Goal: Task Accomplishment & Management: Manage account settings

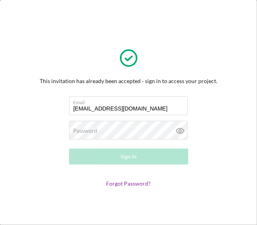
type input "[EMAIL_ADDRESS][DOMAIN_NAME]"
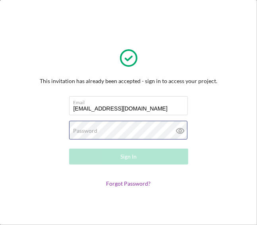
click at [122, 124] on div "Password Required" at bounding box center [128, 131] width 119 height 20
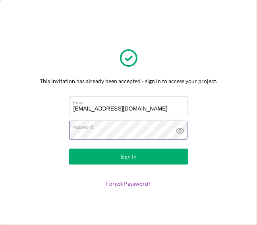
click at [69, 149] on button "Sign In" at bounding box center [128, 157] width 119 height 16
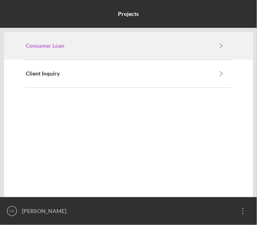
click at [135, 45] on link "Consumer Loan" at bounding box center [119, 46] width 186 height 6
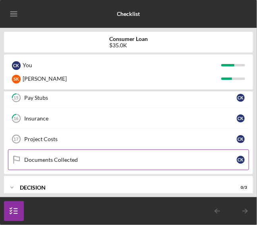
scroll to position [138, 0]
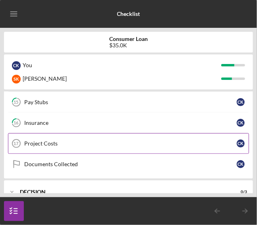
click at [54, 143] on div "Project Costs" at bounding box center [130, 143] width 213 height 6
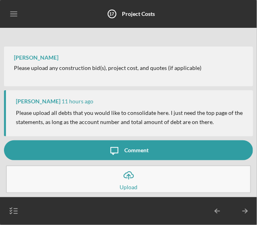
click at [152, 181] on button "Icon/Upload Upload" at bounding box center [128, 179] width 245 height 28
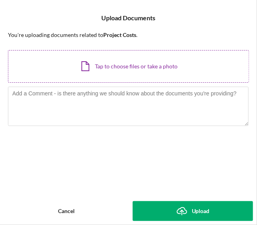
click at [114, 64] on div "Icon/Document Browse or drag files here (max 100MB total) Tap to choose files o…" at bounding box center [128, 66] width 241 height 33
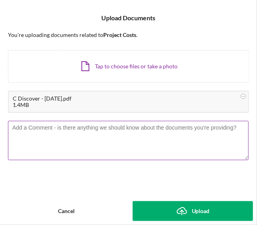
click at [151, 144] on textarea at bounding box center [128, 140] width 241 height 39
type textarea "t"
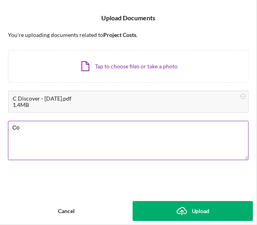
type textarea "C"
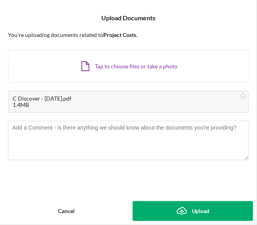
click at [153, 206] on button "Icon/Upload Upload" at bounding box center [193, 211] width 121 height 20
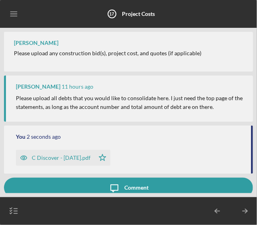
scroll to position [37, 0]
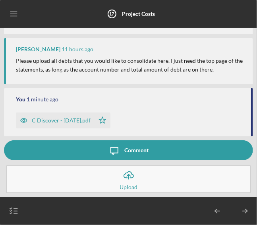
click at [159, 120] on div "C Discover - [DATE].pdf Icon/Star" at bounding box center [129, 119] width 227 height 20
click at [115, 180] on button "Icon/Upload Upload" at bounding box center [128, 179] width 245 height 28
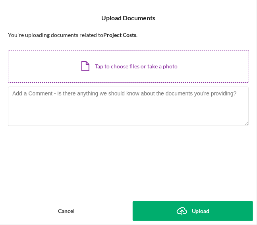
click at [131, 70] on div "Icon/Document Browse or drag files here (max 100MB total) Tap to choose files o…" at bounding box center [128, 66] width 241 height 33
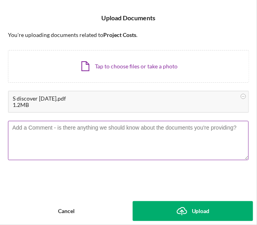
click at [114, 144] on textarea at bounding box center [128, 140] width 241 height 39
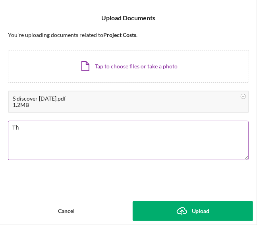
type textarea "T"
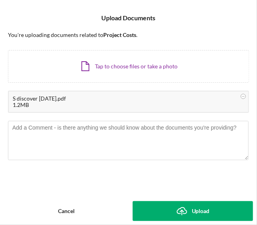
click at [157, 209] on button "Icon/Upload Upload" at bounding box center [193, 211] width 121 height 20
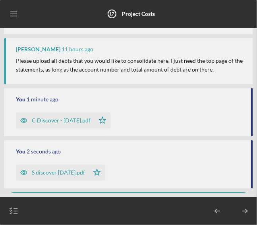
scroll to position [89, 0]
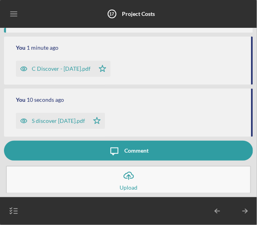
click at [127, 148] on div "Comment" at bounding box center [136, 151] width 24 height 20
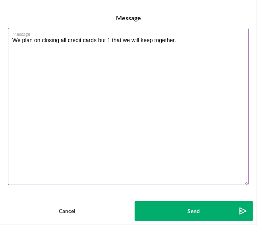
drag, startPoint x: 98, startPoint y: 40, endPoint x: 184, endPoint y: 50, distance: 86.8
click at [184, 50] on textarea "We plan on closing all credit cards but 1 that we will keep together." at bounding box center [128, 106] width 241 height 157
click at [59, 40] on textarea "We plan on closing all credit cards with the exception of 1 Discover card." at bounding box center [128, 106] width 241 height 157
click at [209, 77] on textarea "We want to pay off and close all credit cards with the exception of 1 Discover …" at bounding box center [128, 106] width 241 height 157
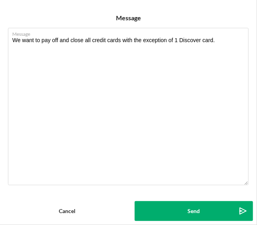
type textarea "We want to pay off and close all credit cards with the exception of 1 Discover …"
click at [175, 207] on button "Send Icon/icon-invite-send" at bounding box center [194, 211] width 119 height 20
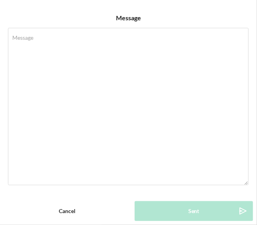
scroll to position [128, 0]
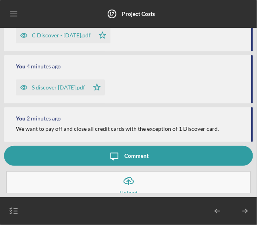
scroll to position [128, 0]
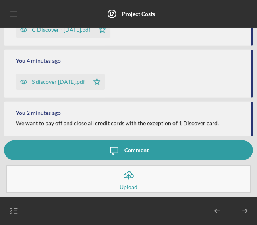
click at [106, 175] on button "Icon/Upload Upload" at bounding box center [128, 179] width 245 height 28
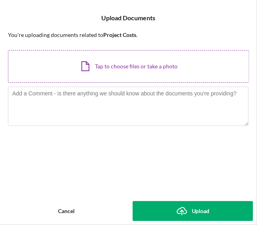
click at [119, 62] on div "Icon/Document Browse or drag files here (max 100MB total) Tap to choose files o…" at bounding box center [128, 66] width 241 height 33
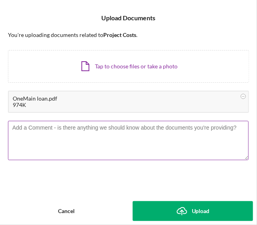
click at [113, 143] on textarea at bounding box center [128, 140] width 241 height 39
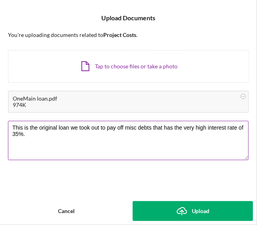
click at [136, 127] on textarea "This is the original loan we took out to pay off misc debts that has the very h…" at bounding box center [128, 140] width 241 height 39
click at [118, 135] on textarea "This is the original loan we took out to pay off misc. debts that has the very …" at bounding box center [128, 140] width 241 height 39
click at [86, 133] on textarea "This is the original loan we took out to pay off misc. debts that has the very …" at bounding box center [128, 140] width 241 height 39
click at [124, 138] on textarea "This is the original loan we took out to pay off misc. debts that has the very …" at bounding box center [128, 140] width 241 height 39
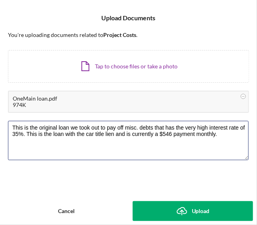
type textarea "This is the original loan we took out to pay off misc. debts that has the very …"
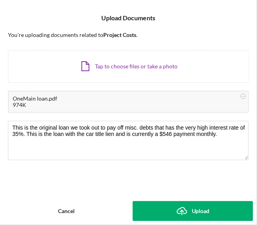
click at [186, 213] on icon "Icon/Upload" at bounding box center [182, 211] width 20 height 20
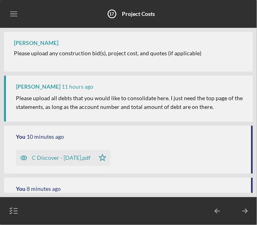
click at [199, 83] on div "[PERSON_NAME] 11 hours ago Please upload all debts that you would like to conso…" at bounding box center [128, 99] width 249 height 46
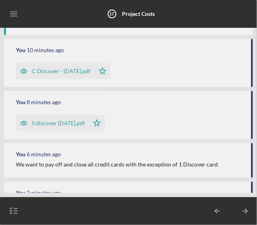
scroll to position [193, 0]
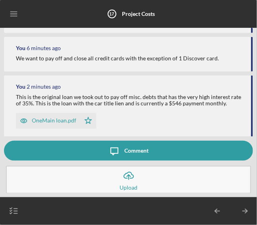
click at [120, 176] on icon "Icon/Upload" at bounding box center [129, 176] width 20 height 20
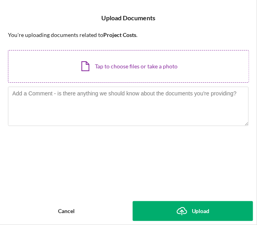
click at [115, 64] on div "Icon/Document Browse or drag files here (max 100MB total) Tap to choose files o…" at bounding box center [128, 66] width 241 height 33
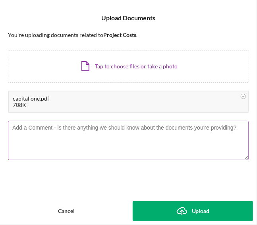
click at [107, 130] on textarea at bounding box center [128, 140] width 241 height 39
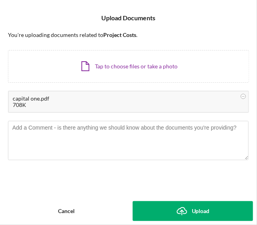
click at [198, 212] on div "Upload" at bounding box center [201, 211] width 18 height 20
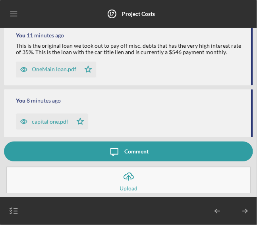
scroll to position [245, 0]
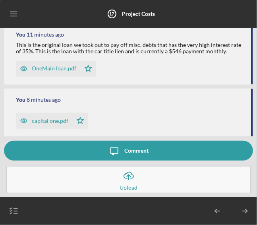
click at [119, 182] on icon "Icon/Upload" at bounding box center [129, 176] width 20 height 20
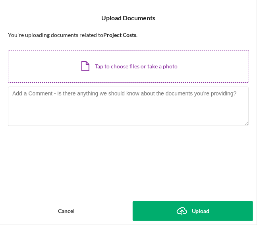
click at [134, 72] on div "Icon/Document Browse or drag files here (max 100MB total) Tap to choose files o…" at bounding box center [128, 66] width 241 height 33
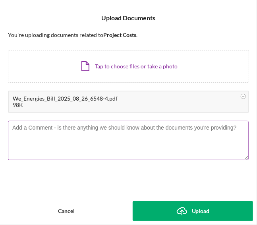
click at [141, 131] on textarea at bounding box center [128, 140] width 241 height 39
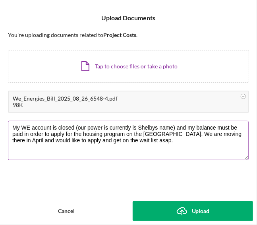
click at [154, 127] on textarea "My WE account is closed (our power is currently is Shelbys name) and my balance…" at bounding box center [128, 140] width 241 height 39
click at [157, 128] on textarea "My WE account is closed (our power is currently is Shelbys name) and my balance…" at bounding box center [128, 140] width 241 height 39
click at [161, 156] on textarea "My WE account is closed (our power is currently in my wifes name) and my balanc…" at bounding box center [128, 140] width 241 height 39
click at [157, 128] on textarea "My WE account is closed (our power is currently in my wifes name) and my balanc…" at bounding box center [128, 140] width 241 height 39
click at [131, 127] on textarea "My WE account is closed (our power is currently in my wife's name) and my balan…" at bounding box center [128, 140] width 241 height 39
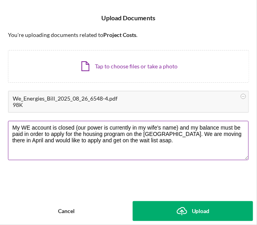
click at [91, 134] on textarea "My WE account is closed (our power is currently in my wife's name) and my balan…" at bounding box center [128, 140] width 241 height 39
click at [71, 135] on textarea "My WE account is closed (our power is currently in my wife's name) and my balan…" at bounding box center [128, 140] width 241 height 39
click at [186, 139] on textarea "My WE account is closed (our power is currently in my wife's name) and my balan…" at bounding box center [128, 140] width 241 height 39
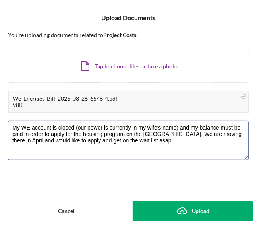
type textarea "My WE account is closed (our power is currently in my wife's name) and my balan…"
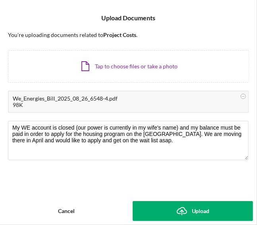
click at [165, 207] on button "Icon/Upload Upload" at bounding box center [193, 211] width 121 height 20
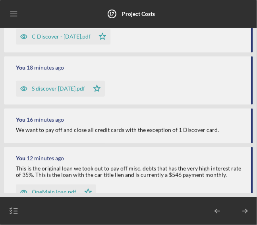
scroll to position [316, 0]
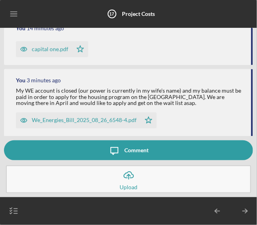
click at [106, 186] on button "Icon/Upload Upload" at bounding box center [128, 179] width 245 height 28
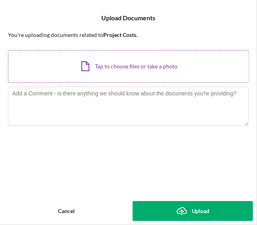
click at [137, 74] on div "Icon/Document Browse or drag files here (max 100MB total) Tap to choose files o…" at bounding box center [128, 66] width 241 height 33
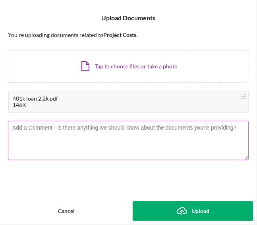
click at [91, 141] on textarea at bounding box center [128, 140] width 241 height 39
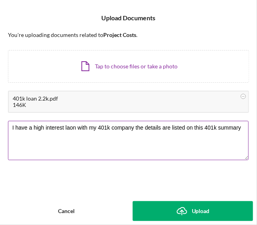
click at [72, 126] on textarea "I have a high interest laon with my 401k company the details are listed on this…" at bounding box center [128, 140] width 241 height 39
click at [109, 127] on textarea "I have a high interest loan with my 401k company the details are listed on this…" at bounding box center [128, 140] width 241 height 39
click at [171, 155] on textarea "I have a high interest loan with my this company the details are listed on this…" at bounding box center [128, 140] width 241 height 39
click at [199, 127] on textarea "I have a high interest loan with my this company the details are listed on this…" at bounding box center [128, 140] width 241 height 39
click at [95, 126] on textarea "I have a high interest loan with my this company the details are listed on my 4…" at bounding box center [128, 140] width 241 height 39
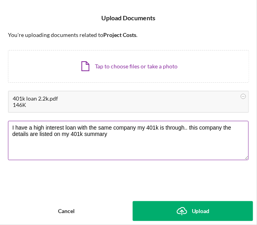
click at [223, 129] on textarea "I have a high interest loan with the same company my 401k is through.. this com…" at bounding box center [128, 140] width 241 height 39
click at [72, 135] on textarea "I have a high interest loan with the same company my 401k is through.. the deta…" at bounding box center [128, 140] width 241 height 39
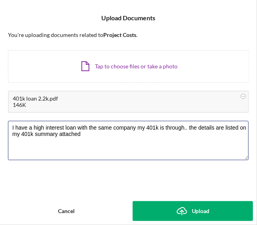
type textarea "I have a high interest loan with the same company my 401k is through.. the deta…"
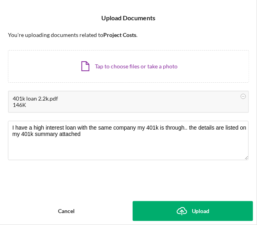
click at [161, 208] on button "Icon/Upload Upload" at bounding box center [193, 211] width 121 height 20
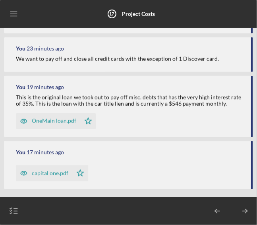
scroll to position [193, 0]
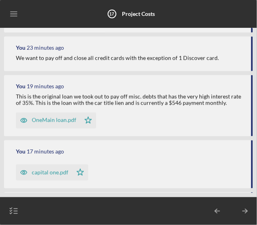
click at [155, 62] on div "You 23 minutes ago We want to pay off and close all credit cards with the excep…" at bounding box center [128, 54] width 249 height 35
click at [149, 58] on div "We want to pay off and close all credit cards with the exception of 1 Discover …" at bounding box center [117, 58] width 203 height 6
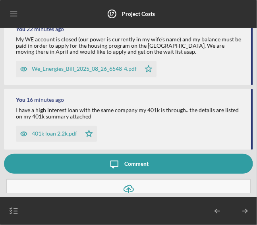
scroll to position [381, 0]
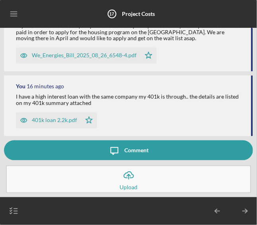
click at [108, 177] on button "Icon/Upload Upload" at bounding box center [128, 179] width 245 height 28
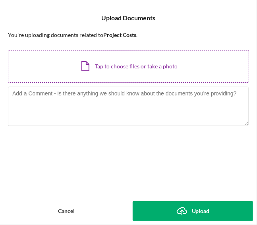
click at [130, 63] on div "Icon/Document Browse or drag files here (max 100MB total) Tap to choose files o…" at bounding box center [128, 66] width 241 height 33
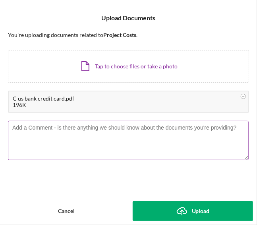
click at [93, 136] on textarea at bounding box center [128, 140] width 241 height 39
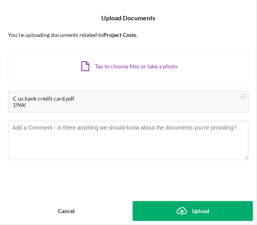
click at [163, 208] on button "Icon/Upload Upload" at bounding box center [193, 211] width 121 height 20
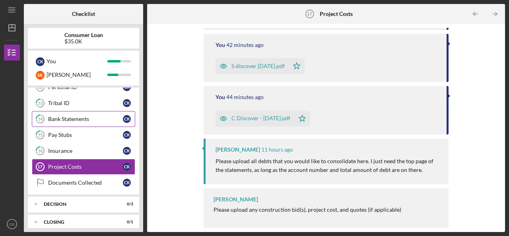
scroll to position [64, 0]
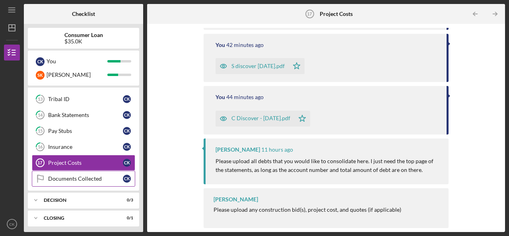
click at [95, 172] on link "Documents Collected Documents Collected C K" at bounding box center [83, 179] width 103 height 16
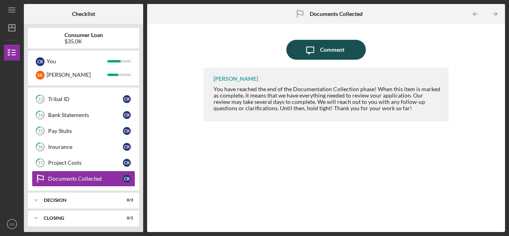
click at [257, 54] on div "Comment" at bounding box center [332, 50] width 24 height 20
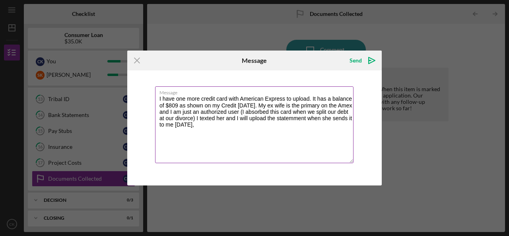
click at [257, 118] on textarea "I have one more credit card with American Express to upload. It has a balance o…" at bounding box center [254, 124] width 198 height 77
click at [219, 107] on textarea "I have one more credit card with American Express to upload. It has a balance o…" at bounding box center [254, 124] width 198 height 77
click at [239, 104] on textarea "I have one more credit card with American Express to upload. It has a balance o…" at bounding box center [254, 124] width 198 height 77
click at [221, 105] on textarea "I have one more credit card with American Express to upload. It has a balance o…" at bounding box center [254, 124] width 198 height 77
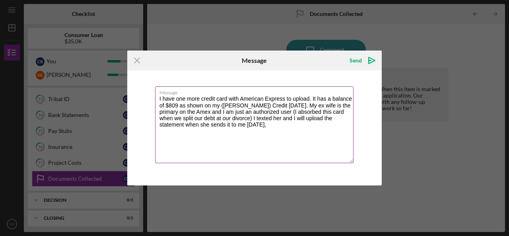
click at [235, 104] on textarea "I have one more credit card with American Express to upload. It has a balance o…" at bounding box center [254, 124] width 198 height 77
click at [235, 105] on textarea "I have one more credit card with American Express to upload. It has a balance o…" at bounding box center [254, 124] width 198 height 77
click at [257, 106] on textarea "I have one more credit card with American Express to upload. It has a balance o…" at bounding box center [254, 124] width 198 height 77
click at [257, 112] on textarea "I have one more credit card with American Express to upload. It has a balance o…" at bounding box center [254, 124] width 198 height 77
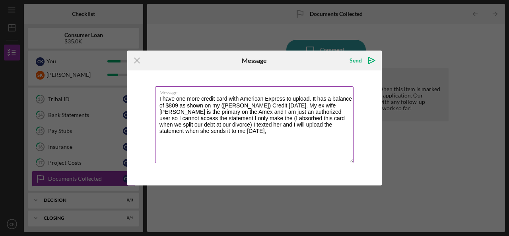
click at [257, 138] on textarea "I have one more credit card with American Express to upload. It has a balance o…" at bounding box center [254, 124] width 198 height 77
click at [198, 125] on textarea "I have one more credit card with American Express to upload. It has a balance o…" at bounding box center [254, 124] width 198 height 77
click at [257, 151] on textarea "I have one more credit card with American Express to upload. It has a balance o…" at bounding box center [254, 124] width 198 height 77
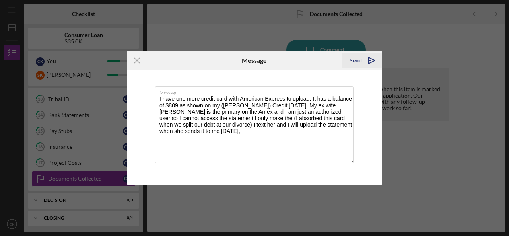
type textarea "I have one more credit card with American Express to upload. It has a balance o…"
click at [257, 59] on icon "Icon/icon-invite-send" at bounding box center [372, 60] width 20 height 20
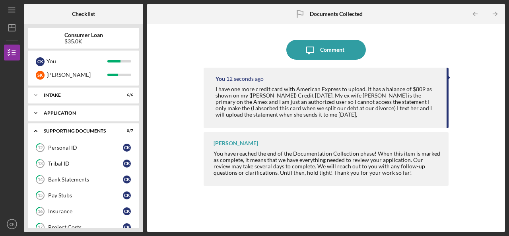
click at [43, 110] on icon "Icon/Expander" at bounding box center [36, 113] width 16 height 16
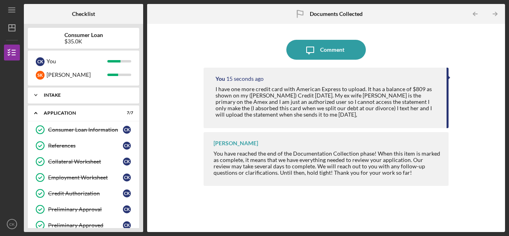
click at [64, 91] on div "Icon/Expander Intake 6 / 6" at bounding box center [83, 95] width 111 height 16
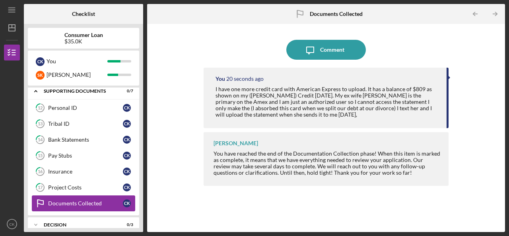
scroll to position [252, 0]
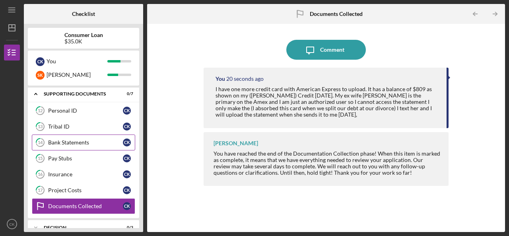
click at [77, 142] on link "14 Bank Statements C K" at bounding box center [83, 142] width 103 height 16
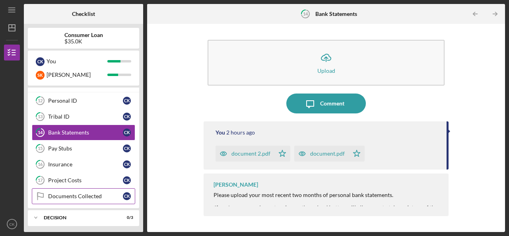
scroll to position [276, 0]
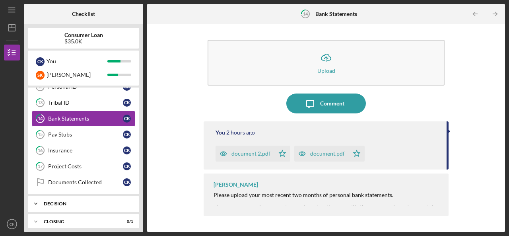
click at [94, 201] on div "Decision" at bounding box center [86, 203] width 85 height 5
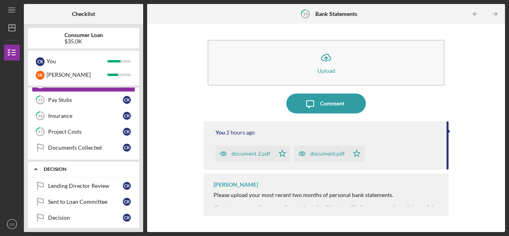
scroll to position [328, 0]
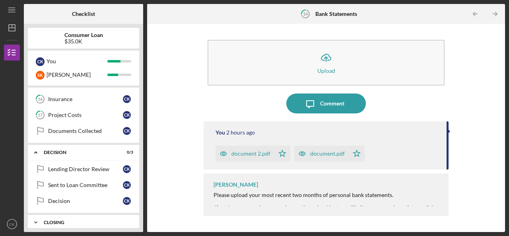
click at [74, 220] on div "Closing" at bounding box center [86, 222] width 85 height 5
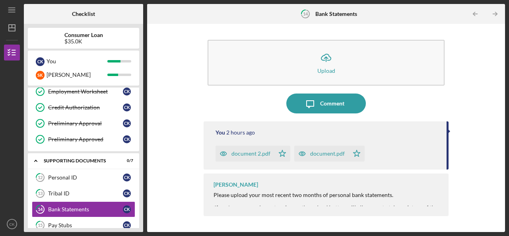
scroll to position [0, 0]
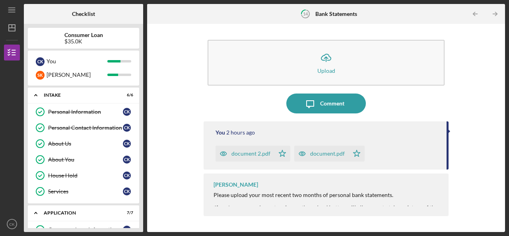
click at [191, 140] on div "Icon/Upload Upload Icon/Message Comment You 2 hours ago document 2.pdf Icon/Sta…" at bounding box center [326, 128] width 350 height 200
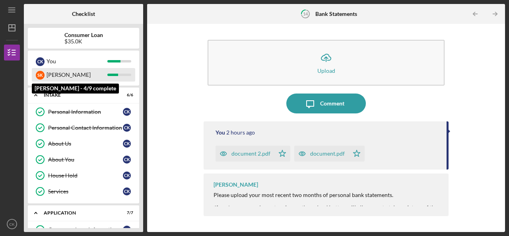
click at [88, 78] on div "[PERSON_NAME]" at bounding box center [77, 75] width 61 height 14
click at [72, 71] on div "[PERSON_NAME]" at bounding box center [77, 75] width 61 height 14
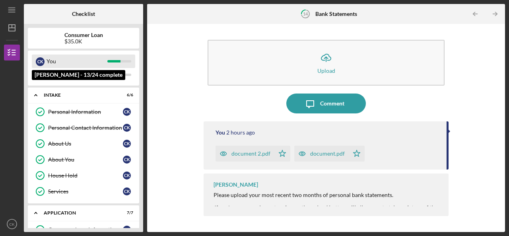
click at [74, 56] on div "You" at bounding box center [77, 61] width 61 height 14
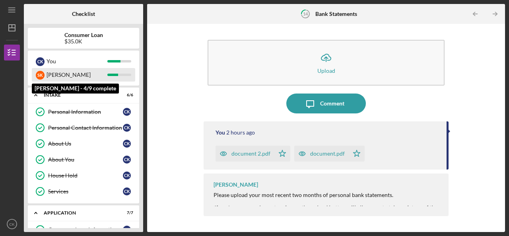
click at [70, 78] on div "[PERSON_NAME]" at bounding box center [77, 75] width 61 height 14
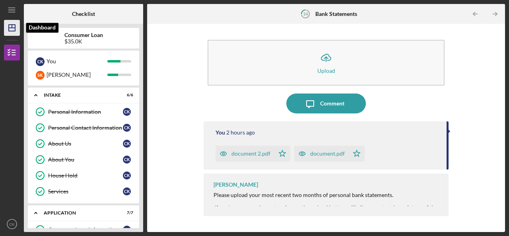
click at [17, 27] on icon "Icon/Dashboard" at bounding box center [12, 28] width 20 height 20
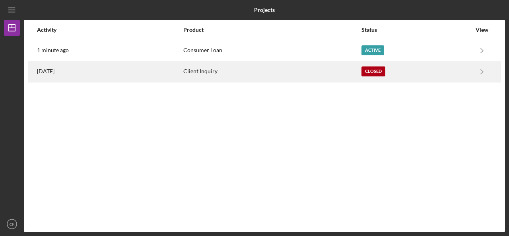
click at [223, 75] on div "Client Inquiry" at bounding box center [271, 72] width 177 height 20
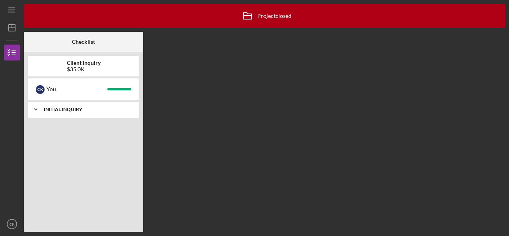
click at [89, 108] on div "Initial Inquiry" at bounding box center [86, 109] width 85 height 5
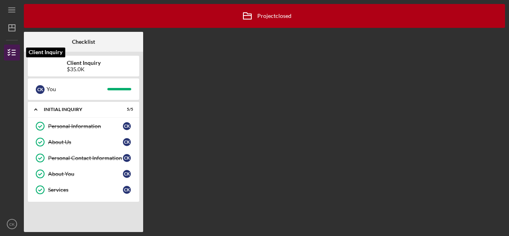
click at [7, 51] on icon "button" at bounding box center [12, 53] width 20 height 20
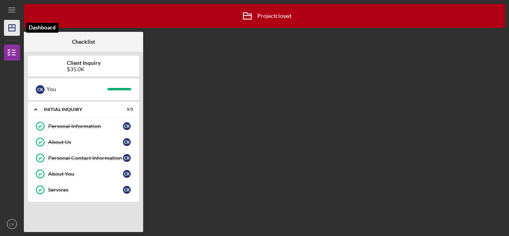
click at [8, 23] on icon "Icon/Dashboard" at bounding box center [12, 28] width 20 height 20
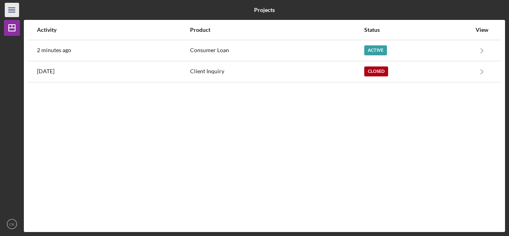
click at [14, 8] on line "button" at bounding box center [11, 8] width 6 height 0
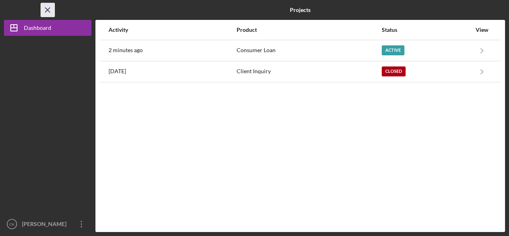
click at [49, 12] on icon "Icon/Menu Close" at bounding box center [48, 10] width 18 height 18
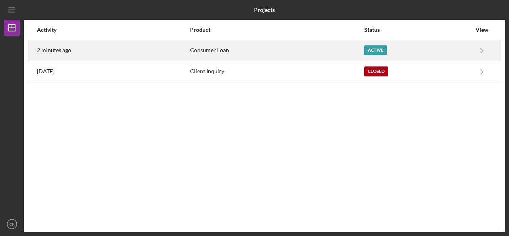
click at [42, 51] on time "2 minutes ago" at bounding box center [54, 50] width 34 height 6
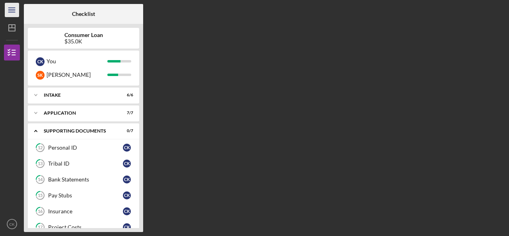
click at [14, 11] on icon "Icon/Menu" at bounding box center [12, 10] width 18 height 18
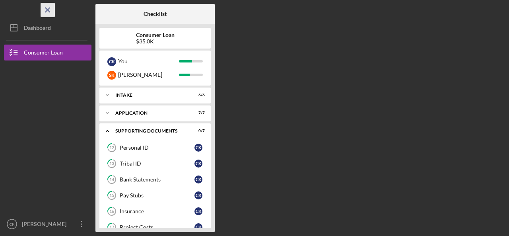
click at [48, 12] on icon "Icon/Menu Close" at bounding box center [48, 10] width 18 height 18
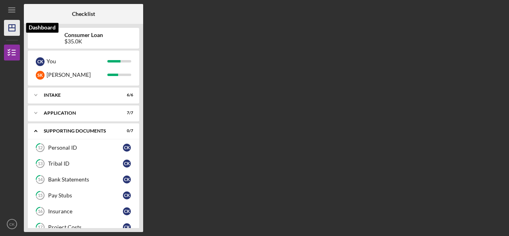
click at [18, 31] on icon "Icon/Dashboard" at bounding box center [12, 28] width 20 height 20
click at [11, 221] on icon "CK" at bounding box center [12, 224] width 16 height 20
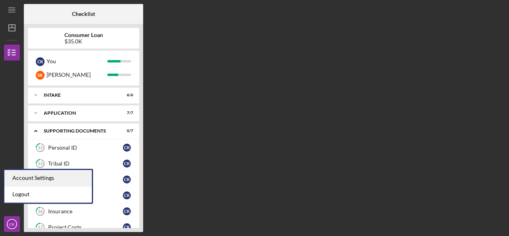
click at [28, 186] on div "Account Settings" at bounding box center [47, 178] width 87 height 16
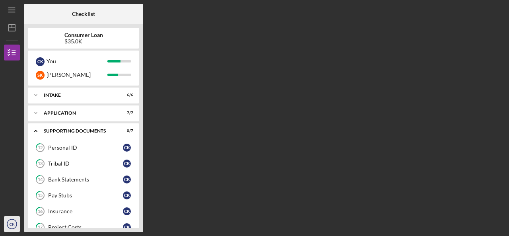
click at [11, 225] on icon "CK" at bounding box center [12, 224] width 16 height 20
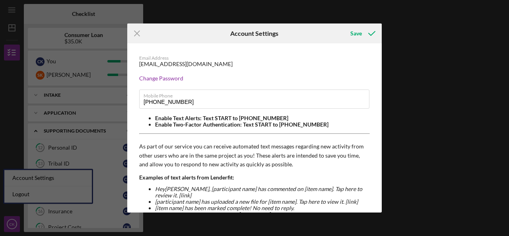
click at [31, 190] on div "Icon/Menu Close Account Settings Save Email Address [EMAIL_ADDRESS][DOMAIN_NAME…" at bounding box center [254, 118] width 509 height 236
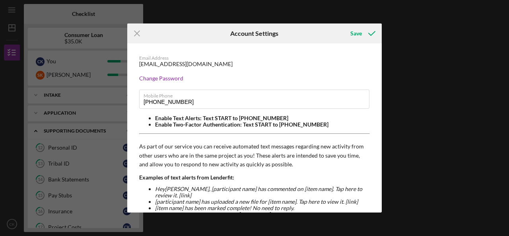
click at [257, 0] on html "Icon/Menu Checklist Checklist Consumer Loan $35.0K C K You [PERSON_NAME] Icon/E…" at bounding box center [254, 118] width 509 height 236
click at [257, 148] on p "As part of our service you can receive automated text messages regarding new ac…" at bounding box center [254, 155] width 231 height 27
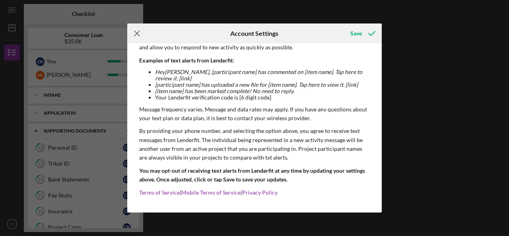
click at [138, 32] on line at bounding box center [136, 33] width 5 height 5
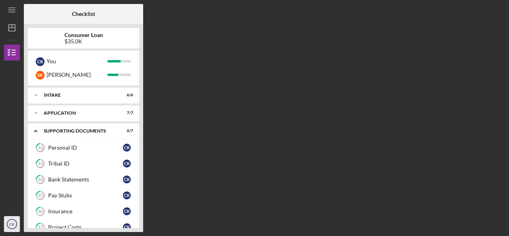
click at [10, 224] on text "CK" at bounding box center [12, 224] width 6 height 4
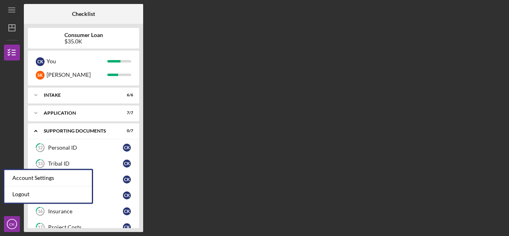
drag, startPoint x: 10, startPoint y: 224, endPoint x: 21, endPoint y: 195, distance: 30.7
click at [20, 216] on div "CK [PERSON_NAME] Icon/Overflow Account Settings Logout Icon/Menu Close Close Ac…" at bounding box center [12, 224] width 16 height 16
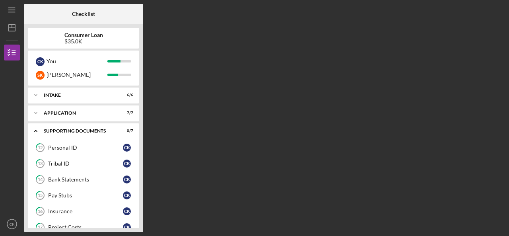
click at [21, 195] on nav "Icon/Menu Icon/Dashboard Dashboard Consumer Loan Checklist Icon/Table Paginatio…" at bounding box center [14, 116] width 20 height 232
click at [12, 219] on icon "CK" at bounding box center [12, 224] width 16 height 20
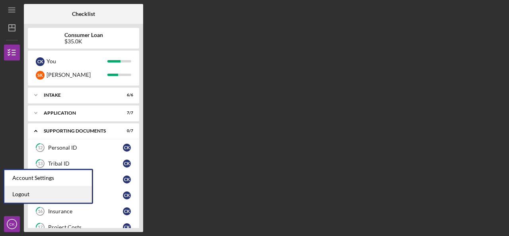
click at [23, 198] on link "Logout" at bounding box center [47, 194] width 87 height 16
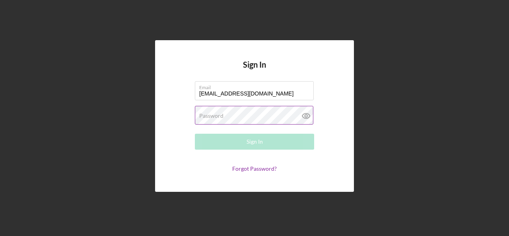
type input "[EMAIL_ADDRESS][DOMAIN_NAME]"
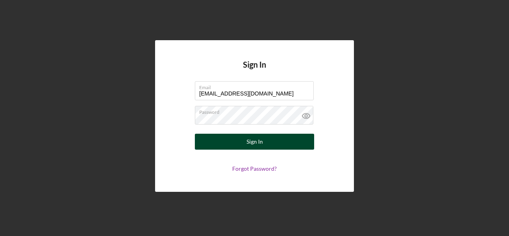
click at [233, 137] on button "Sign In" at bounding box center [254, 142] width 119 height 16
